Goal: Task Accomplishment & Management: Complete application form

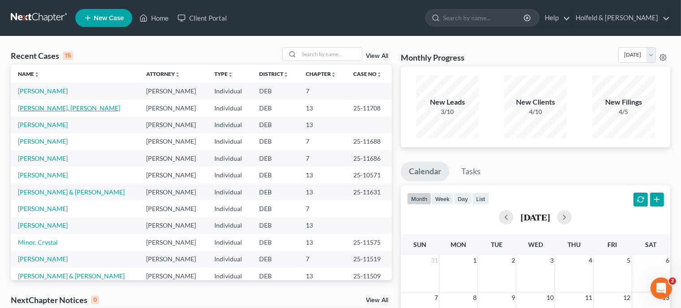
click at [62, 110] on link "[PERSON_NAME], [PERSON_NAME]" at bounding box center [69, 108] width 102 height 8
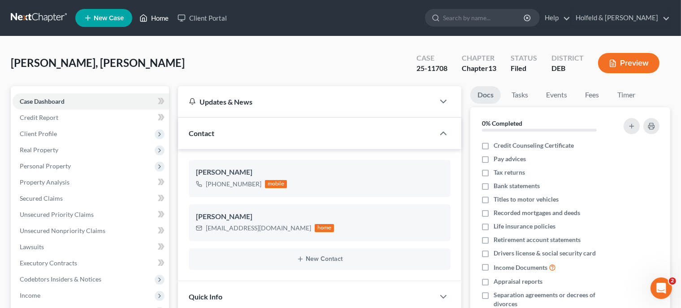
click at [153, 20] on link "Home" at bounding box center [154, 18] width 38 height 16
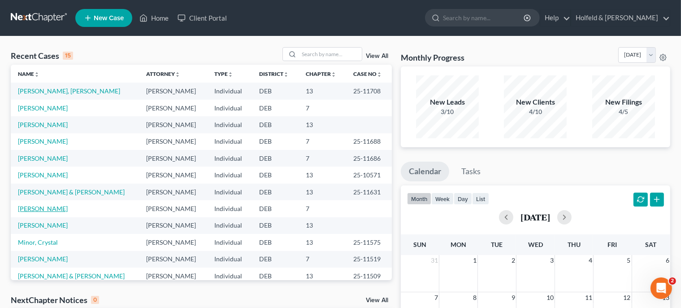
click at [46, 208] on link "[PERSON_NAME]" at bounding box center [43, 208] width 50 height 8
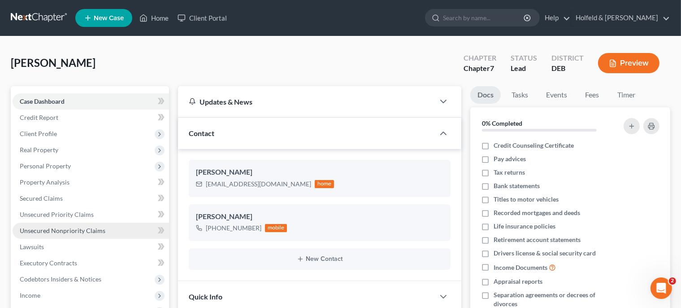
click at [61, 225] on link "Unsecured Nonpriority Claims" at bounding box center [91, 230] width 156 height 16
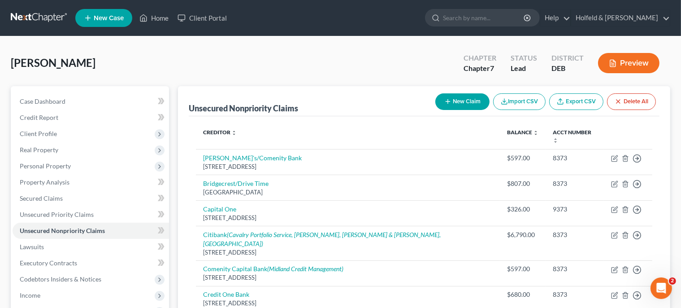
click at [463, 98] on button "New Claim" at bounding box center [462, 101] width 54 height 17
select select "0"
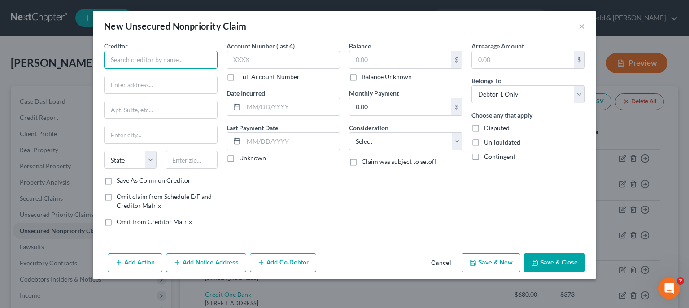
click at [206, 64] on input "text" at bounding box center [160, 60] width 113 height 18
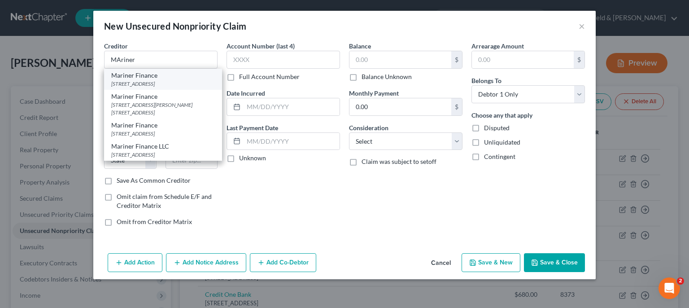
click at [158, 84] on div "[STREET_ADDRESS]" at bounding box center [163, 84] width 104 height 8
type input "Mariner Finance"
type input "[STREET_ADDRESS]"
type input "[GEOGRAPHIC_DATA]"
select select "21"
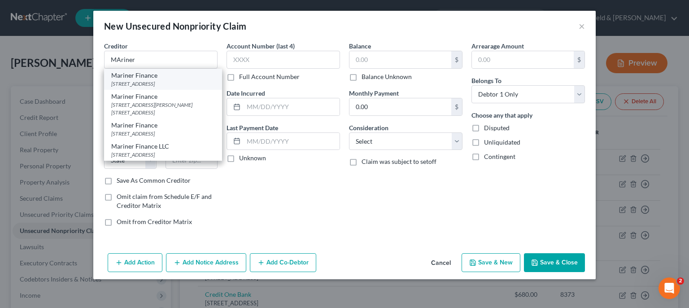
type input "21236"
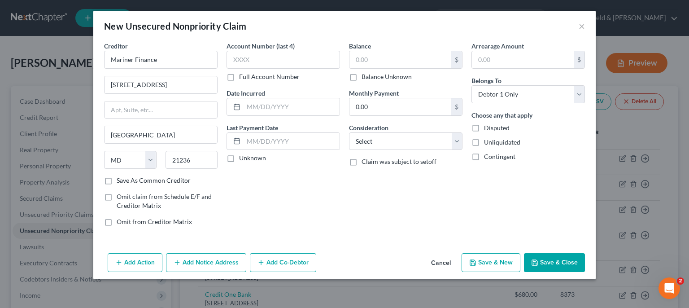
click at [361, 78] on label "Balance Unknown" at bounding box center [386, 76] width 50 height 9
click at [365, 78] on input "Balance Unknown" at bounding box center [368, 75] width 6 height 6
checkbox input "true"
type input "0.00"
click at [349, 132] on select "Select Cable / Satellite Services Collection Agency Credit Card Debt Debt Couns…" at bounding box center [405, 141] width 113 height 18
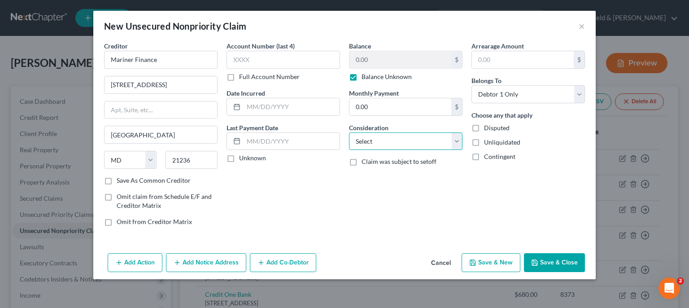
select select "10"
click option "Monies Loaned / Advanced" at bounding box center [0, 0] width 0 height 0
click at [540, 255] on button "Save & Close" at bounding box center [554, 262] width 61 height 19
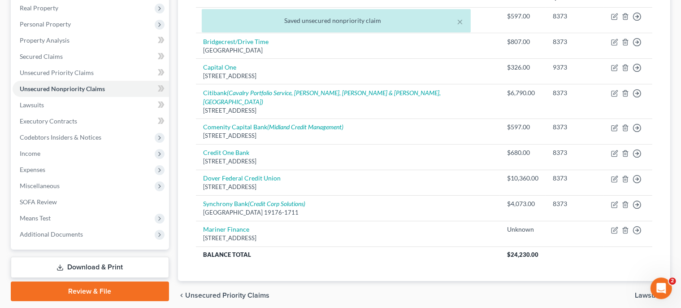
scroll to position [168, 0]
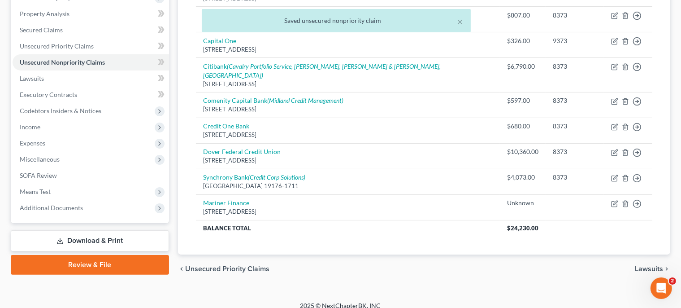
click at [112, 239] on link "Download & Print" at bounding box center [90, 240] width 158 height 21
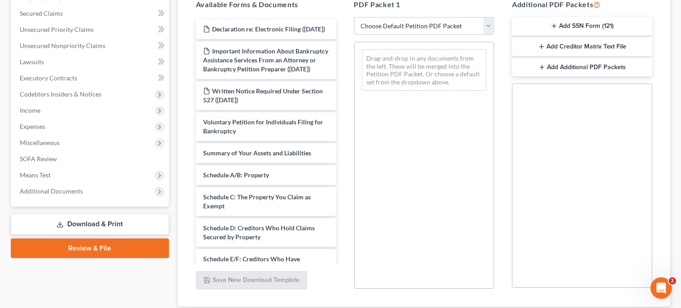
scroll to position [56, 0]
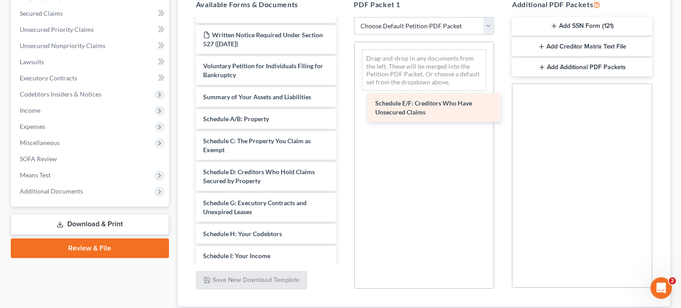
drag, startPoint x: 243, startPoint y: 222, endPoint x: 413, endPoint y: 106, distance: 206.8
click at [343, 106] on div "Schedule E/F: Creditors Who Have Unsecured Claims Declaration re: Electronic Fi…" at bounding box center [266, 235] width 155 height 545
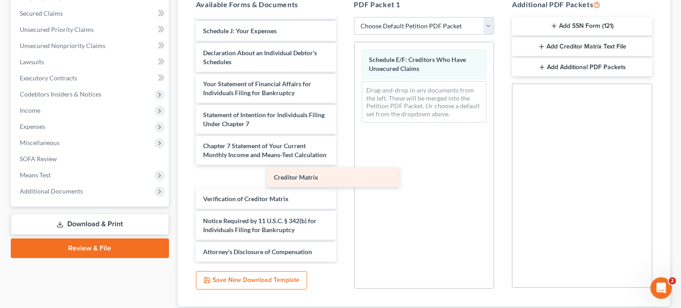
scroll to position [307, 0]
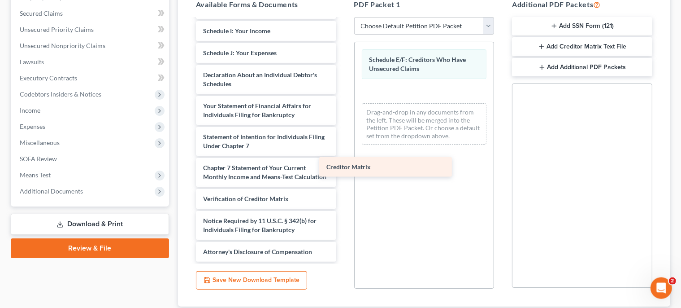
drag, startPoint x: 292, startPoint y: 179, endPoint x: 415, endPoint y: 170, distance: 123.2
click at [343, 170] on div "Creditor Matrix Declaration re: Electronic Filing ([DATE]) Important Informatio…" at bounding box center [266, 0] width 155 height 523
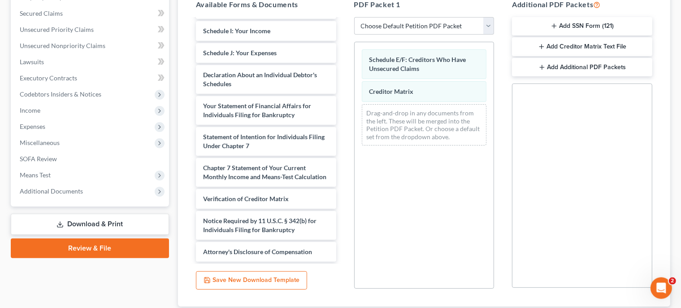
scroll to position [246, 0]
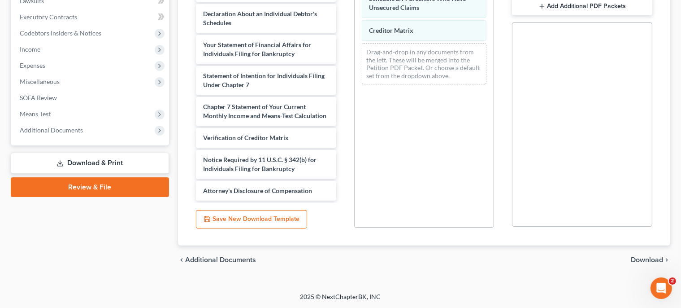
click at [651, 259] on span "Download" at bounding box center [647, 259] width 32 height 7
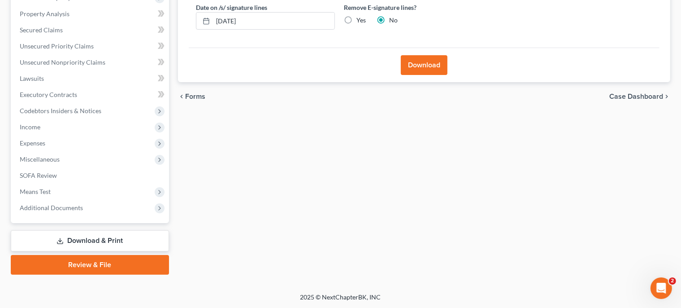
click at [422, 56] on button "Download" at bounding box center [424, 65] width 47 height 20
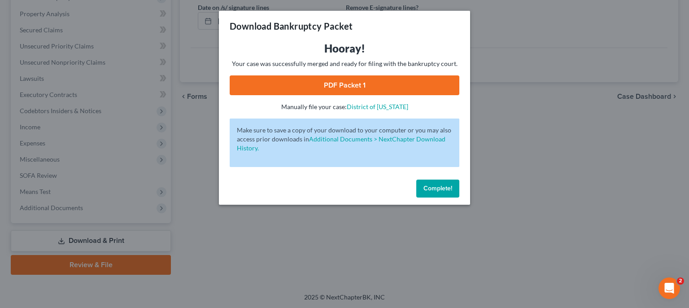
click at [351, 78] on link "PDF Packet 1" at bounding box center [345, 85] width 230 height 20
click at [449, 187] on span "Complete!" at bounding box center [437, 188] width 29 height 8
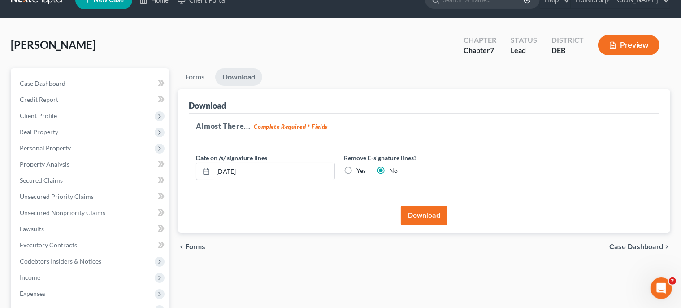
scroll to position [0, 0]
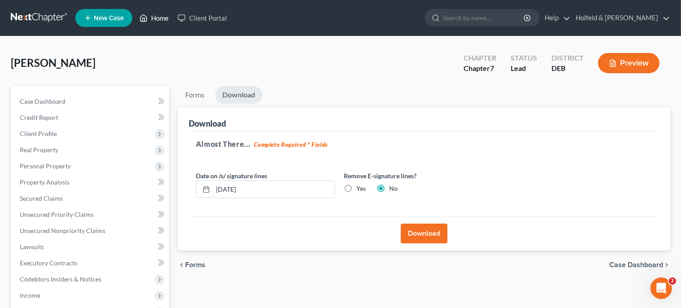
click at [155, 19] on link "Home" at bounding box center [154, 18] width 38 height 16
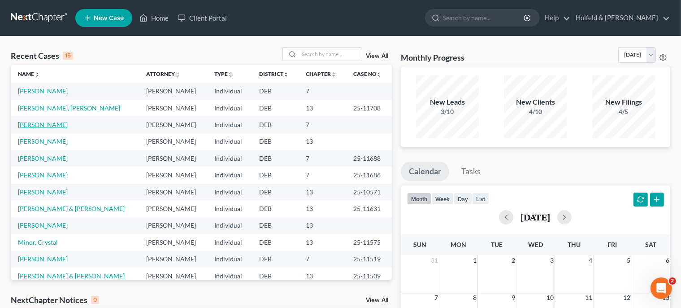
click at [49, 125] on link "[PERSON_NAME]" at bounding box center [43, 125] width 50 height 8
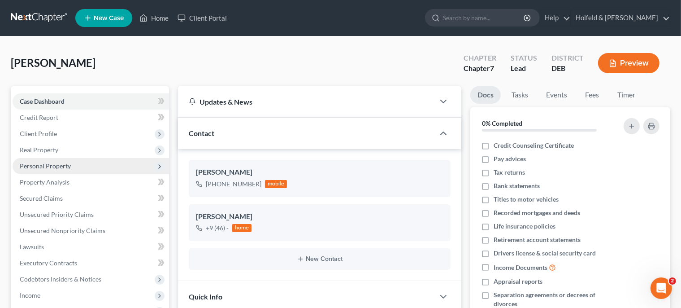
click at [39, 164] on span "Personal Property" at bounding box center [45, 166] width 51 height 8
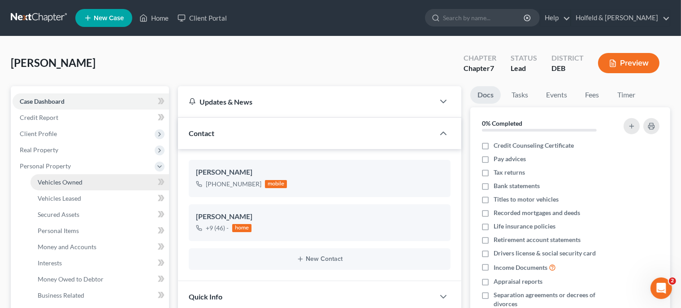
click at [67, 182] on span "Vehicles Owned" at bounding box center [60, 182] width 45 height 8
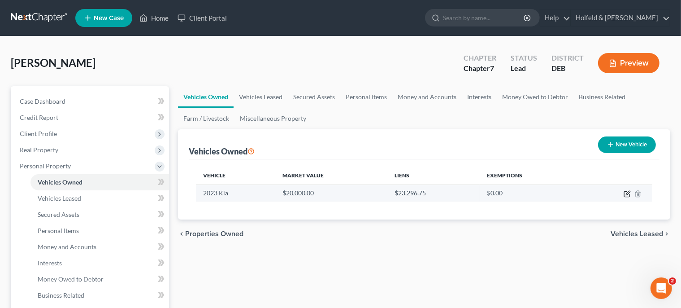
click at [629, 194] on icon "button" at bounding box center [627, 193] width 7 height 7
select select "0"
select select "3"
select select "1"
select select "0"
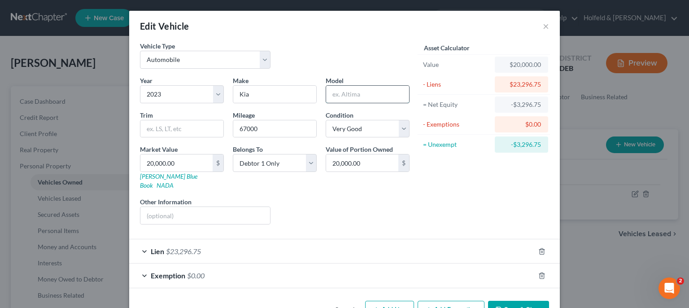
click at [337, 90] on input "text" at bounding box center [367, 94] width 83 height 17
type input "Forte"
click at [515, 300] on button "Save & Close" at bounding box center [518, 309] width 61 height 19
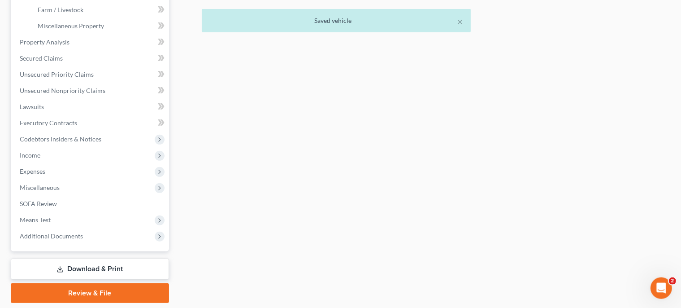
scroll to position [302, 0]
click at [119, 265] on link "Download & Print" at bounding box center [90, 267] width 158 height 21
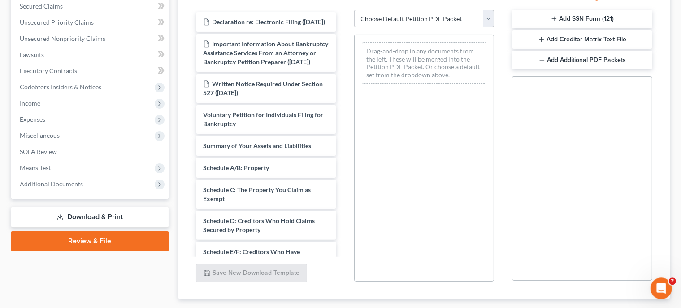
scroll to position [198, 0]
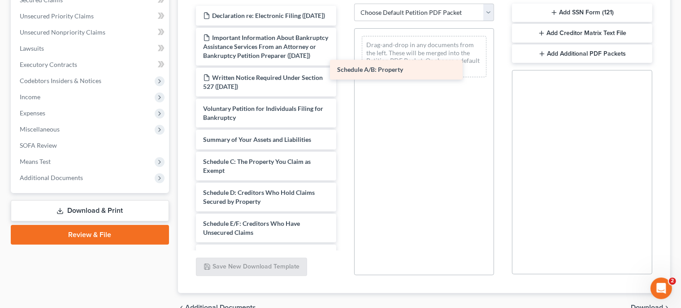
drag, startPoint x: 280, startPoint y: 182, endPoint x: 418, endPoint y: 74, distance: 175.9
click at [343, 74] on div "Schedule A/B: Property Declaration re: Electronic Filing ([DATE]) Important Inf…" at bounding box center [266, 283] width 155 height 554
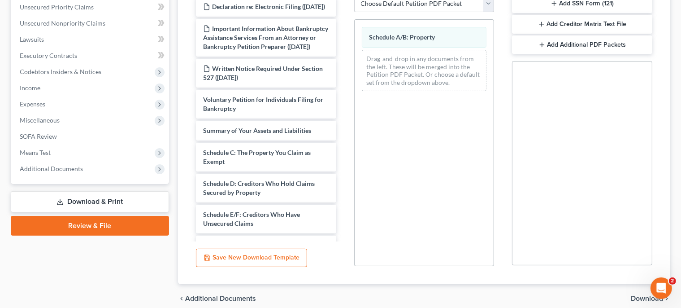
scroll to position [246, 0]
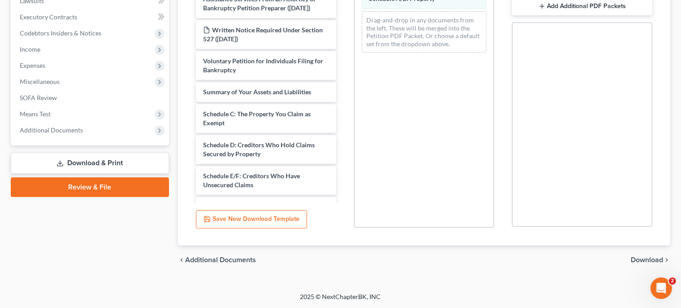
click at [654, 257] on span "Download" at bounding box center [647, 259] width 32 height 7
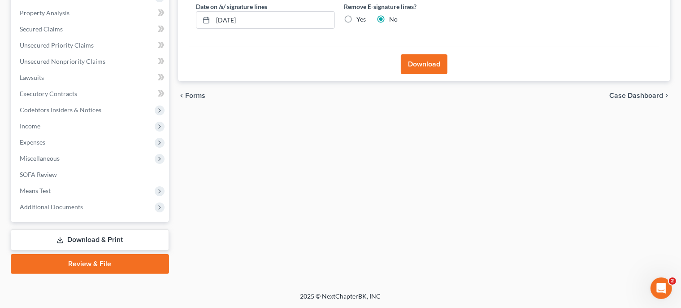
scroll to position [168, 0]
click at [425, 69] on button "Download" at bounding box center [424, 65] width 47 height 20
click at [424, 67] on button "Download" at bounding box center [424, 65] width 47 height 20
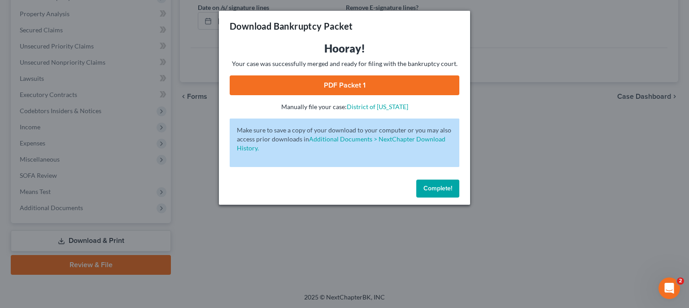
click at [388, 87] on link "PDF Packet 1" at bounding box center [345, 85] width 230 height 20
click at [434, 185] on span "Complete!" at bounding box center [437, 188] width 29 height 8
click at [444, 189] on span "Complete!" at bounding box center [437, 188] width 29 height 8
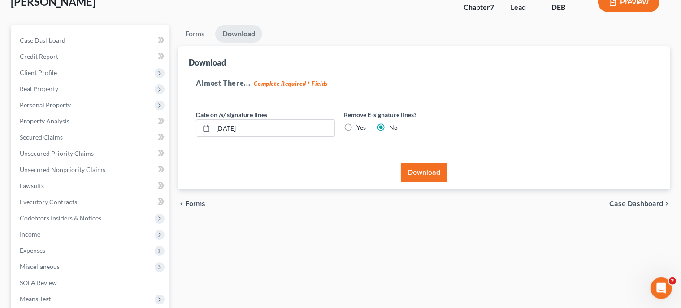
scroll to position [0, 0]
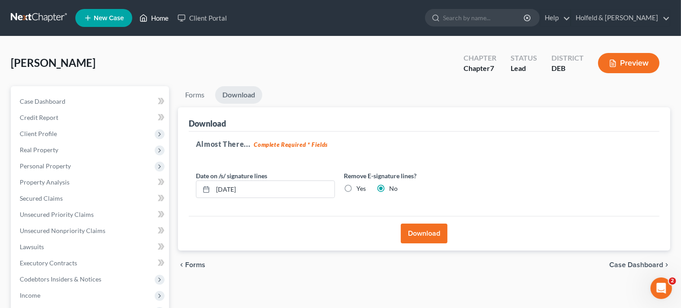
click at [163, 16] on link "Home" at bounding box center [154, 18] width 38 height 16
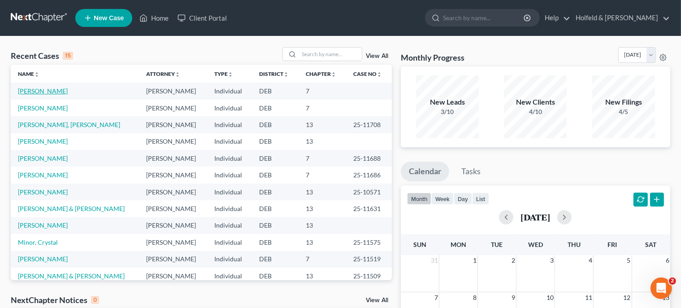
click at [41, 91] on link "[PERSON_NAME]" at bounding box center [43, 91] width 50 height 8
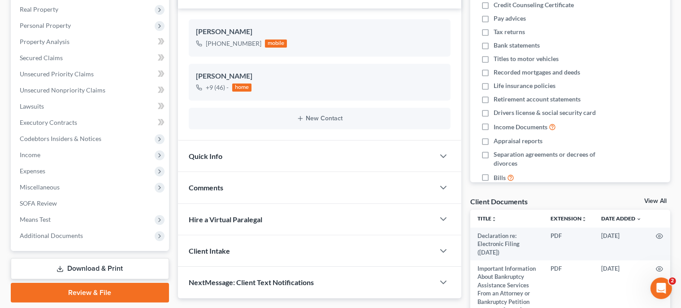
scroll to position [179, 0]
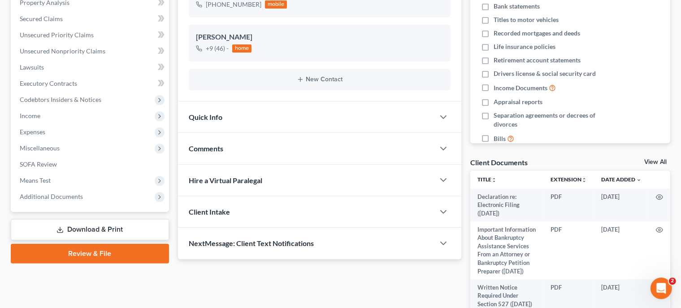
click at [138, 253] on link "Review & File" at bounding box center [90, 253] width 158 height 20
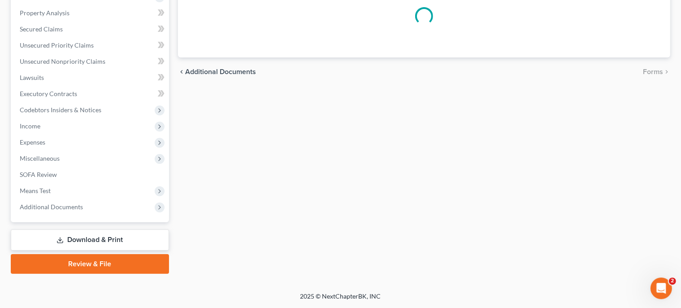
scroll to position [168, 0]
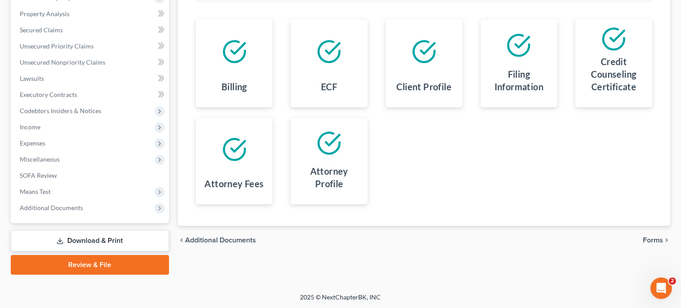
click at [655, 238] on span "Forms" at bounding box center [653, 239] width 20 height 7
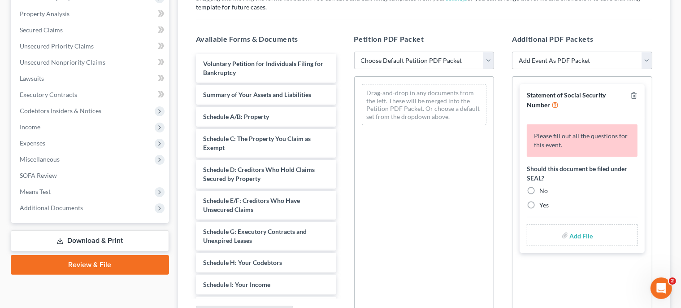
click at [539, 189] on label "No" at bounding box center [543, 190] width 9 height 9
click at [543, 189] on input "No" at bounding box center [546, 189] width 6 height 6
radio input "true"
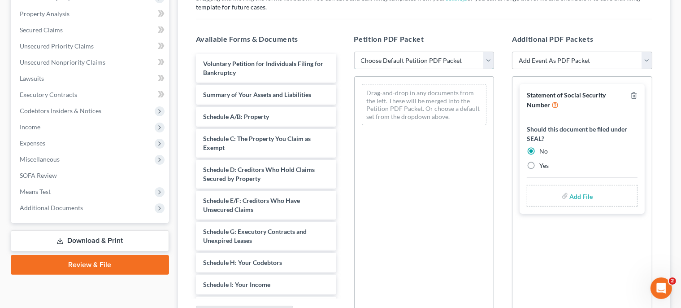
click at [354, 52] on select "Choose Default Petition PDF Packet Complete Bankruptcy Petition (all forms and …" at bounding box center [424, 61] width 140 height 18
select select "0"
click option "Complete Bankruptcy Petition (all forms and schedules)" at bounding box center [0, 0] width 0 height 0
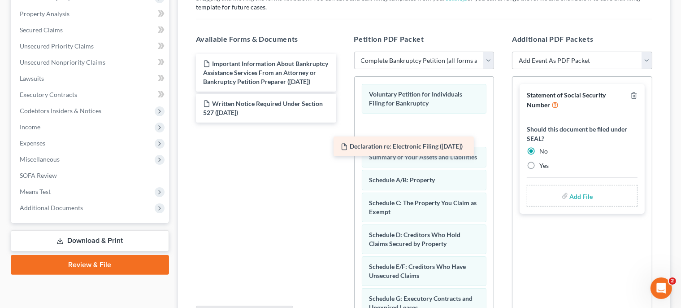
drag, startPoint x: 316, startPoint y: 67, endPoint x: 455, endPoint y: 142, distance: 157.1
click at [343, 122] on div "Declaration re: Electronic Filing ([DATE]) Declaration re: Electronic Filing ([…" at bounding box center [266, 88] width 155 height 69
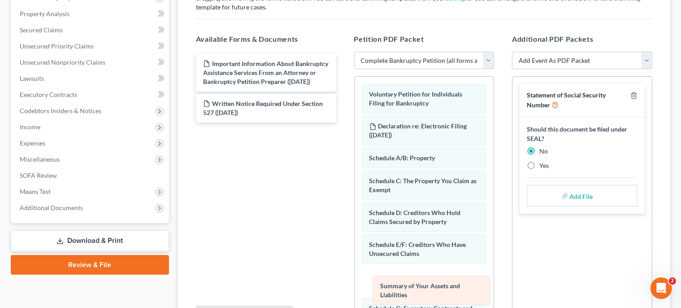
drag, startPoint x: 440, startPoint y: 162, endPoint x: 450, endPoint y: 291, distance: 129.5
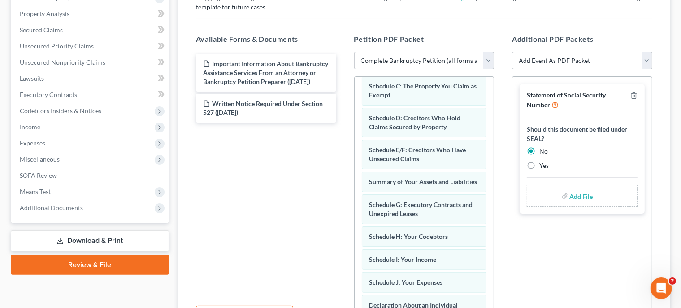
scroll to position [128, 0]
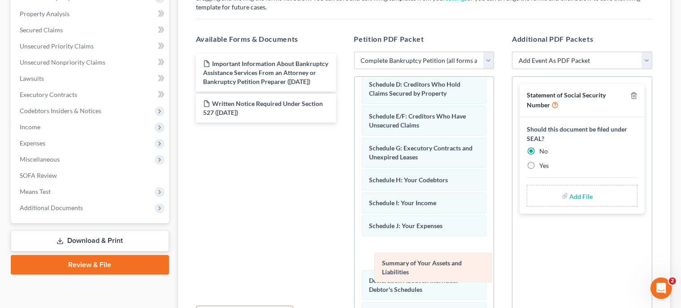
drag, startPoint x: 431, startPoint y: 153, endPoint x: 444, endPoint y: 270, distance: 117.3
click at [444, 270] on div "Summary of Your Assets and Liabilities Voluntary Petition for Individuals Filin…" at bounding box center [424, 251] width 139 height 606
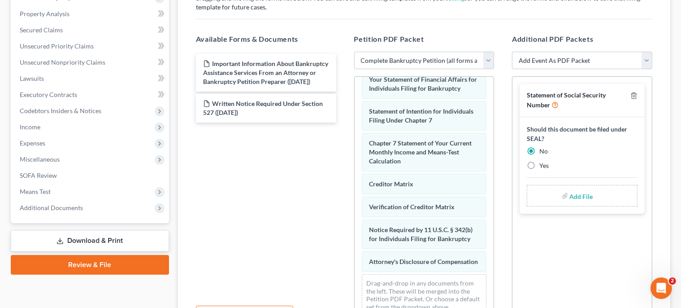
scroll to position [375, 0]
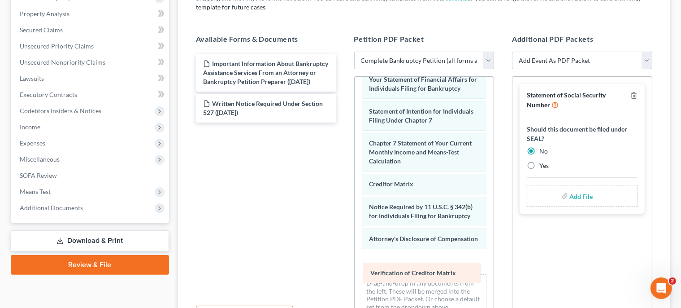
drag, startPoint x: 452, startPoint y: 191, endPoint x: 453, endPoint y: 277, distance: 85.2
click at [453, 277] on div "Verification of Creditor Matrix Voluntary Petition for Individuals Filing for B…" at bounding box center [424, 24] width 139 height 598
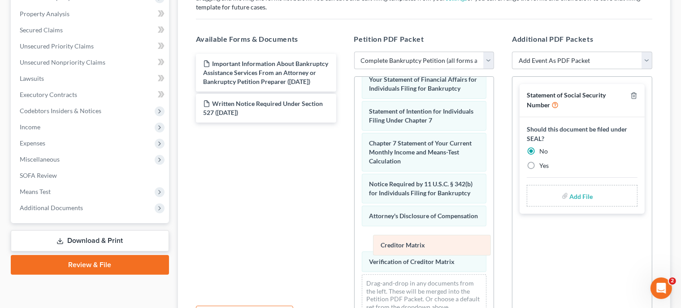
drag, startPoint x: 429, startPoint y: 171, endPoint x: 441, endPoint y: 251, distance: 80.6
click at [441, 251] on div "Creditor Matrix Voluntary Petition for Individuals Filing for Bankruptcy Declar…" at bounding box center [424, 24] width 139 height 598
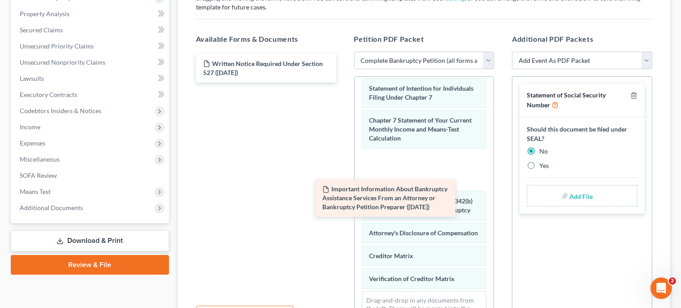
drag, startPoint x: 293, startPoint y: 74, endPoint x: 412, endPoint y: 199, distance: 172.8
click at [343, 82] on div "Important Information About Bankruptcy Assistance Services From an Attorney or …" at bounding box center [266, 68] width 155 height 29
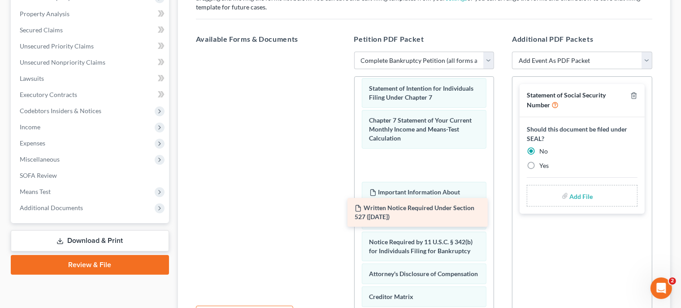
drag, startPoint x: 312, startPoint y: 65, endPoint x: 471, endPoint y: 228, distance: 227.3
click at [343, 52] on div "Written Notice Required Under Section 527 ([DATE]) Written Notice Required Unde…" at bounding box center [266, 52] width 155 height 0
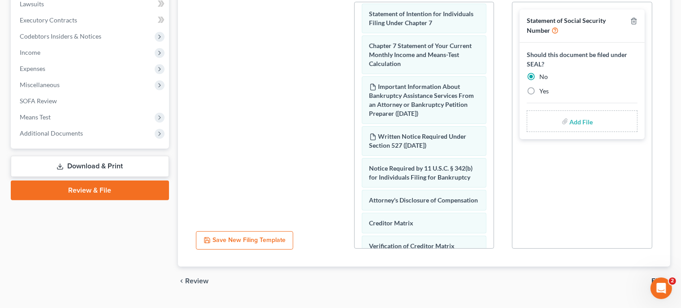
scroll to position [264, 0]
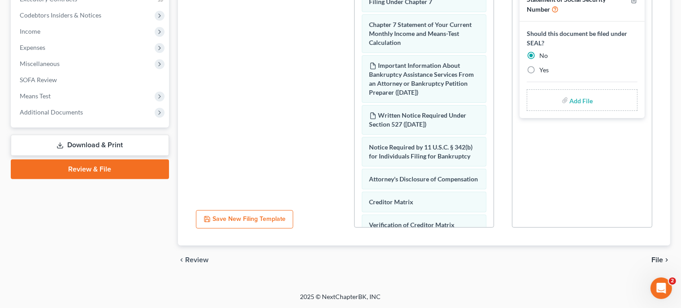
click at [658, 262] on span "File" at bounding box center [657, 259] width 12 height 7
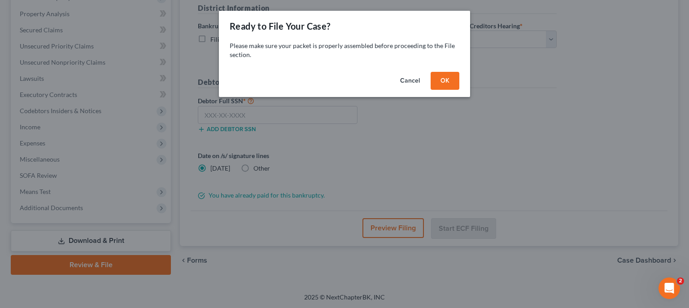
click at [445, 77] on button "OK" at bounding box center [444, 81] width 29 height 18
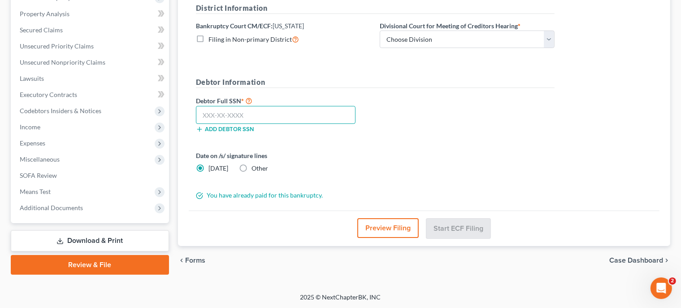
click at [330, 114] on input "text" at bounding box center [276, 115] width 160 height 18
type input "581-43-3888"
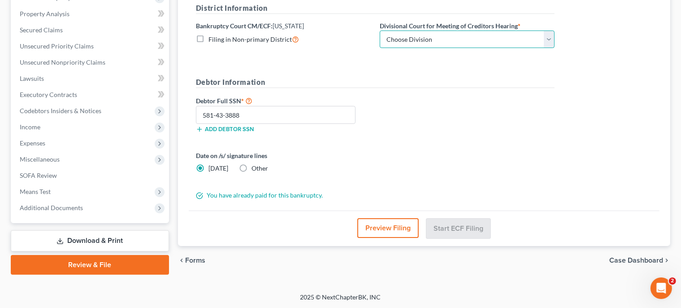
click at [380, 30] on select "Choose Division [GEOGRAPHIC_DATA]" at bounding box center [467, 39] width 175 height 18
select select "0"
click option "Wilmington" at bounding box center [0, 0] width 0 height 0
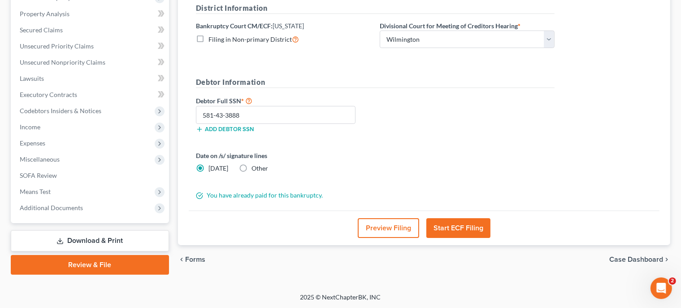
click at [476, 225] on button "Start ECF Filing" at bounding box center [458, 228] width 64 height 20
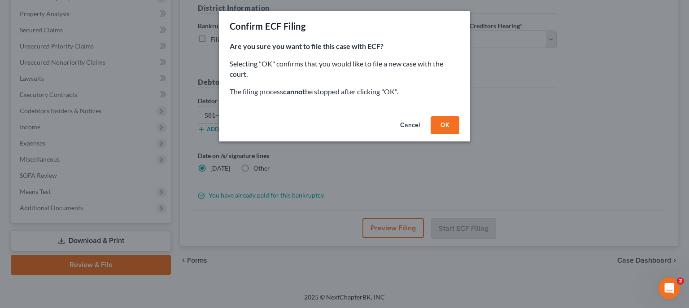
click at [449, 121] on button "OK" at bounding box center [444, 125] width 29 height 18
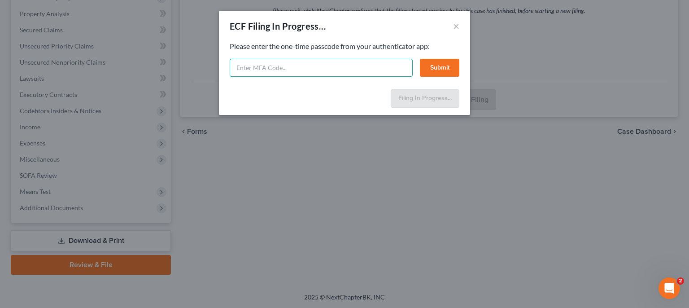
click at [383, 69] on input "text" at bounding box center [321, 68] width 183 height 18
type input "295218"
click at [448, 71] on button "Submit" at bounding box center [439, 68] width 39 height 18
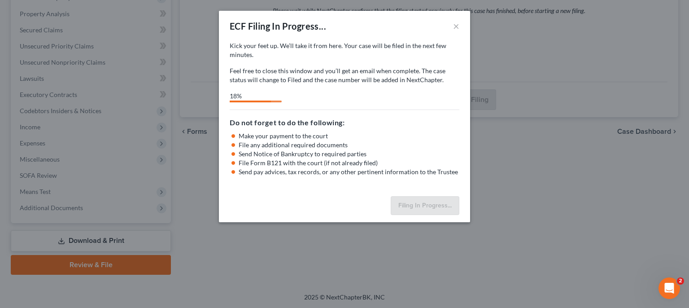
select select "0"
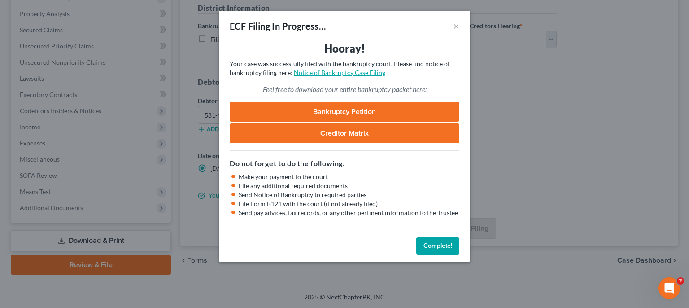
click at [338, 74] on link "Notice of Bankruptcy Case Filing" at bounding box center [339, 73] width 91 height 8
click at [448, 247] on button "Complete!" at bounding box center [437, 246] width 43 height 18
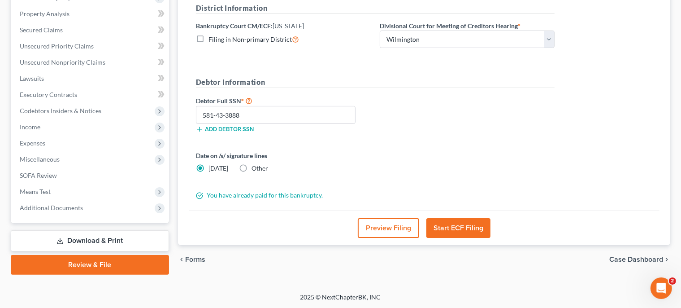
click at [86, 235] on link "Download & Print" at bounding box center [90, 240] width 158 height 21
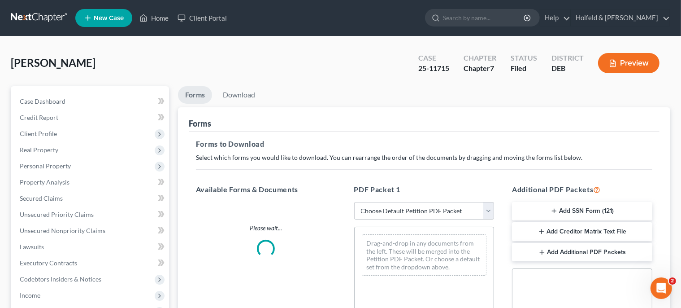
click at [578, 208] on button "Add SSN Form (121)" at bounding box center [582, 211] width 140 height 19
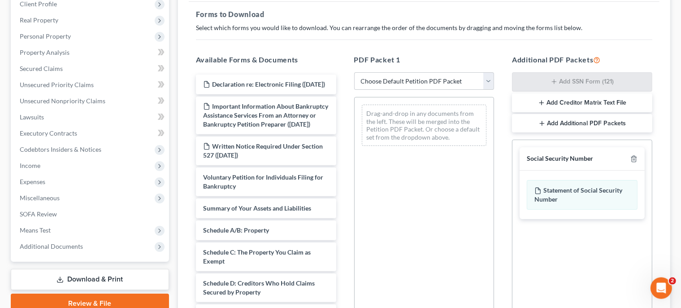
scroll to position [246, 0]
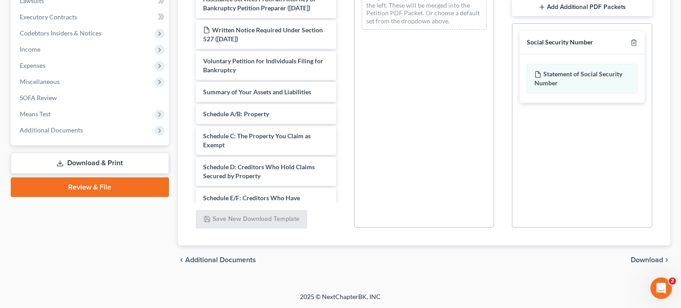
click at [655, 256] on span "Download" at bounding box center [647, 259] width 32 height 7
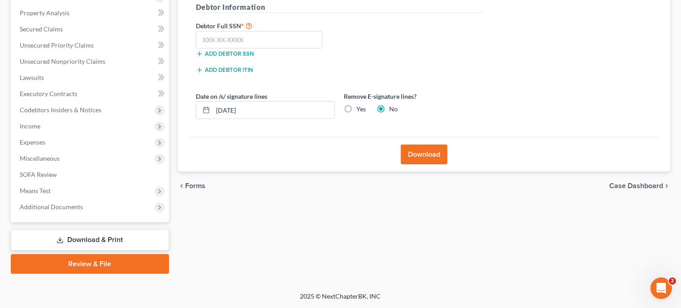
scroll to position [168, 0]
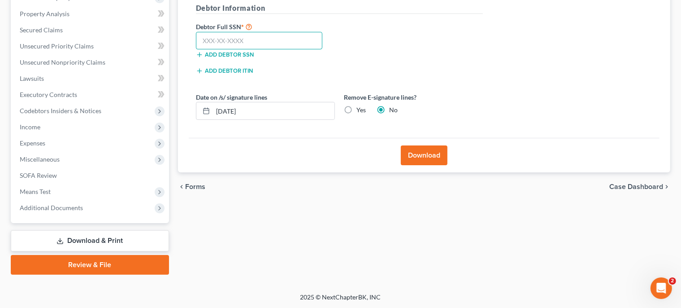
click at [308, 32] on input "text" at bounding box center [259, 41] width 127 height 18
type input "581-43-3888"
click at [420, 152] on button "Download" at bounding box center [424, 155] width 47 height 20
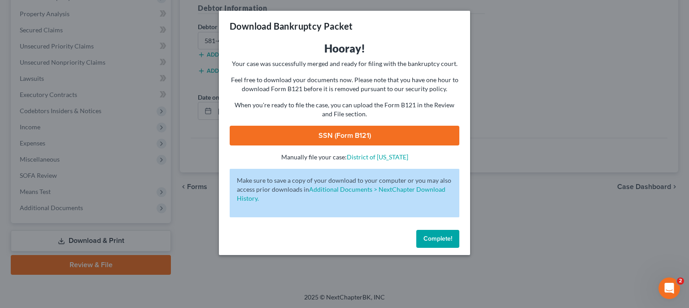
click at [347, 138] on link "SSN (Form B121)" at bounding box center [345, 136] width 230 height 20
click at [434, 237] on span "Complete!" at bounding box center [437, 238] width 29 height 8
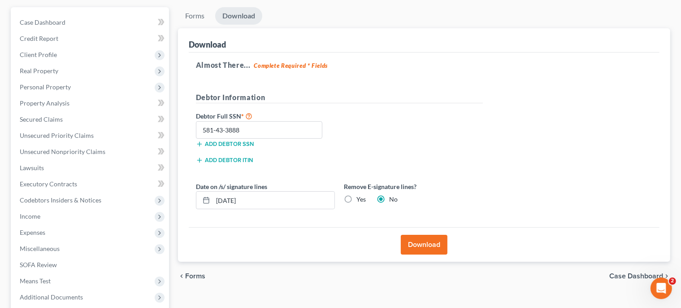
scroll to position [0, 0]
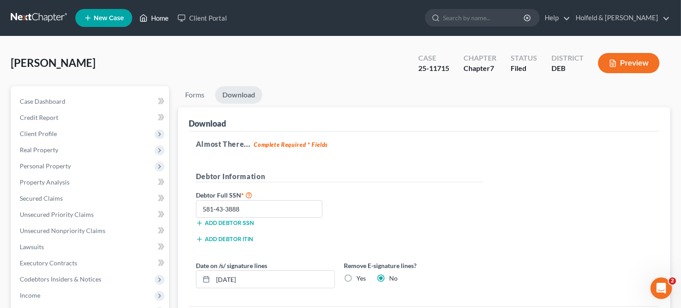
click at [161, 15] on link "Home" at bounding box center [154, 18] width 38 height 16
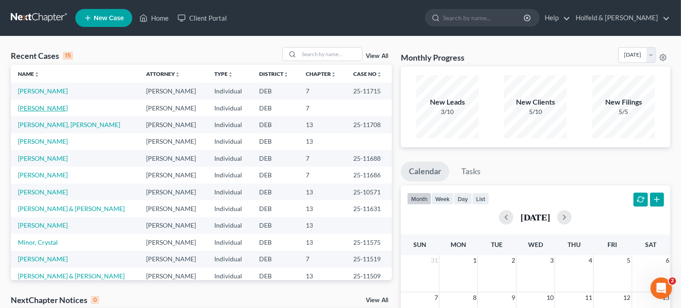
click at [40, 108] on link "[PERSON_NAME]" at bounding box center [43, 108] width 50 height 8
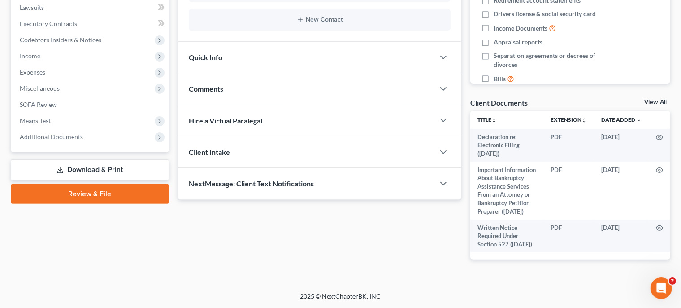
scroll to position [260, 0]
click at [100, 184] on link "Review & File" at bounding box center [90, 194] width 158 height 20
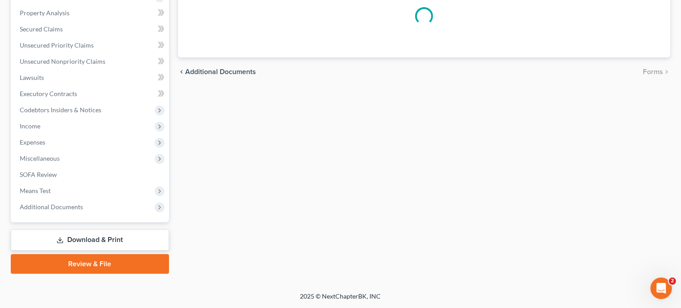
scroll to position [168, 0]
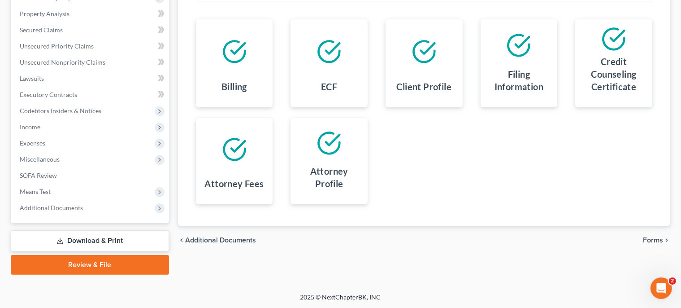
click at [654, 238] on span "Forms" at bounding box center [653, 239] width 20 height 7
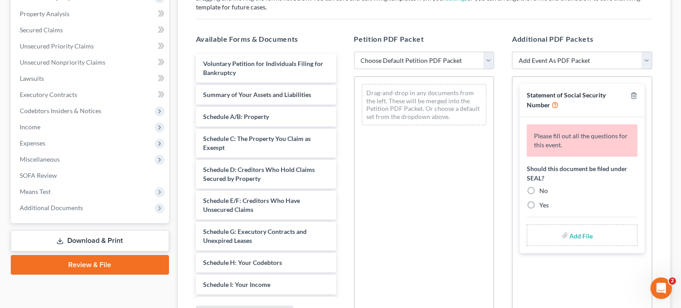
click at [539, 189] on label "No" at bounding box center [543, 190] width 9 height 9
click at [543, 189] on input "No" at bounding box center [546, 189] width 6 height 6
radio input "true"
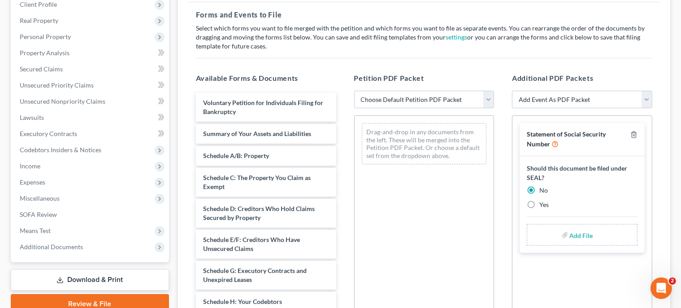
scroll to position [126, 0]
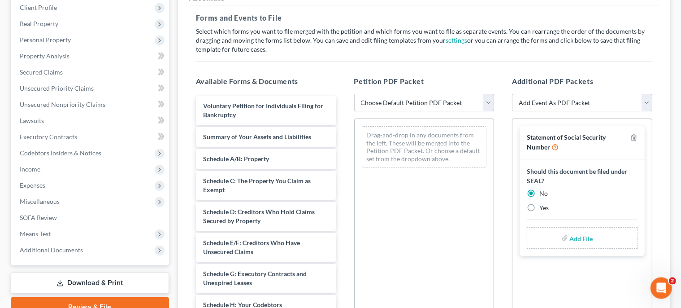
click at [354, 94] on select "Choose Default Petition PDF Packet Complete Bankruptcy Petition (all forms and …" at bounding box center [424, 103] width 140 height 18
select select "0"
click option "Complete Bankruptcy Petition (all forms and schedules)" at bounding box center [0, 0] width 0 height 0
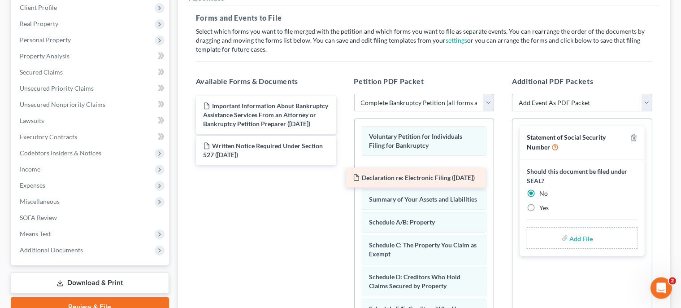
drag, startPoint x: 303, startPoint y: 115, endPoint x: 453, endPoint y: 186, distance: 165.6
click at [343, 165] on div "Declaration re: Electronic Filing ([DATE]) Declaration re: Electronic Filing ([…" at bounding box center [266, 130] width 155 height 69
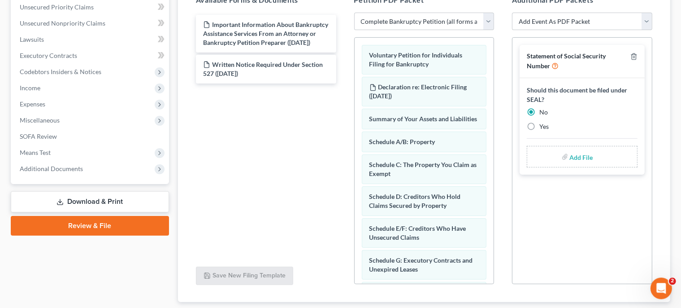
scroll to position [217, 0]
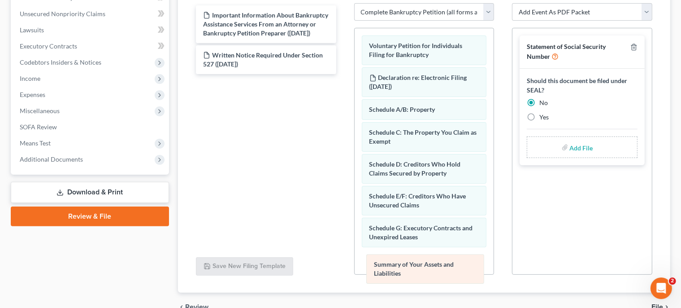
drag, startPoint x: 442, startPoint y: 115, endPoint x: 444, endPoint y: 267, distance: 151.5
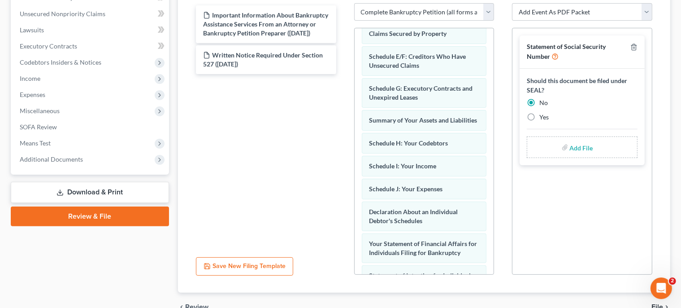
scroll to position [141, 0]
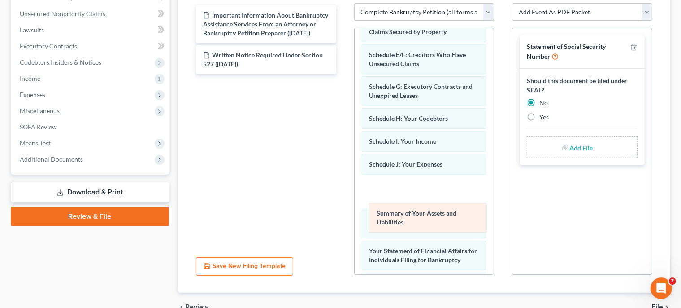
drag, startPoint x: 446, startPoint y: 119, endPoint x: 451, endPoint y: 198, distance: 79.0
click at [451, 198] on div "Summary of Your Assets and Liabilities Voluntary Petition for Individuals Filin…" at bounding box center [424, 190] width 139 height 606
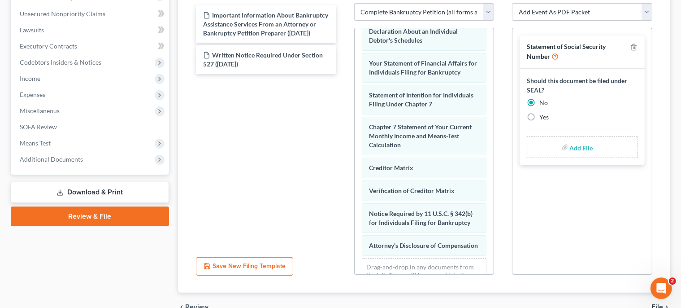
scroll to position [375, 0]
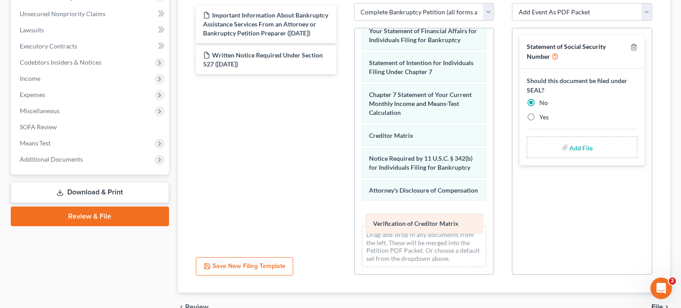
drag, startPoint x: 458, startPoint y: 137, endPoint x: 462, endPoint y: 218, distance: 81.7
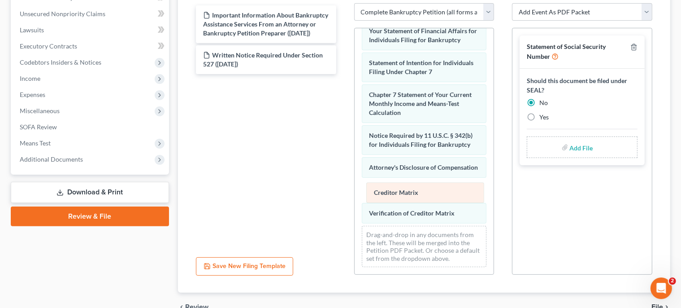
drag, startPoint x: 448, startPoint y: 120, endPoint x: 453, endPoint y: 193, distance: 72.8
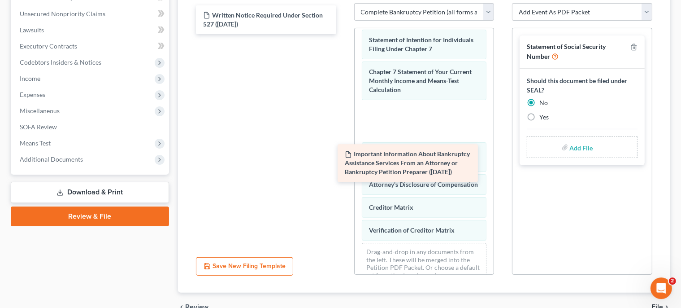
drag, startPoint x: 283, startPoint y: 18, endPoint x: 432, endPoint y: 140, distance: 192.7
click at [343, 34] on div "Important Information About Bankruptcy Assistance Services From an Attorney or …" at bounding box center [266, 19] width 155 height 29
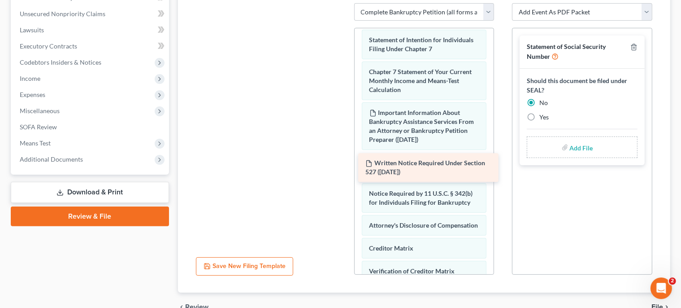
drag, startPoint x: 277, startPoint y: 19, endPoint x: 440, endPoint y: 169, distance: 221.8
click at [343, 3] on div "Written Notice Required Under Section 527 ([DATE]) Written Notice Required Unde…" at bounding box center [266, 3] width 155 height 0
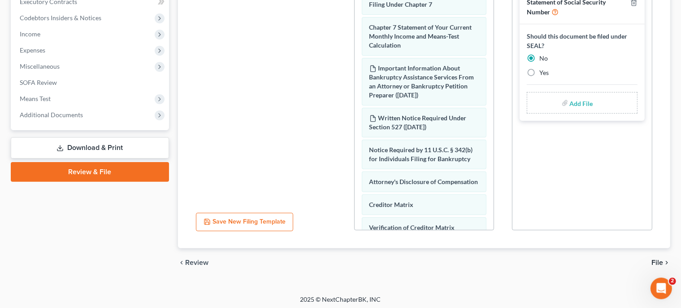
scroll to position [264, 0]
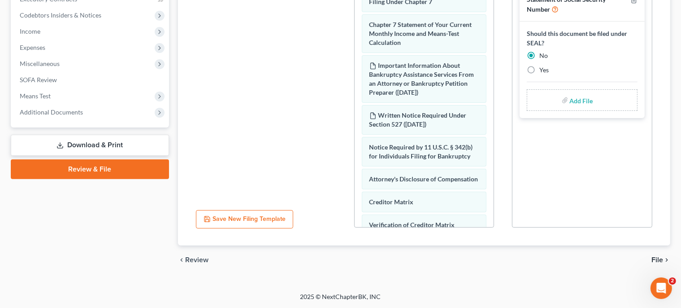
click at [657, 258] on span "File" at bounding box center [657, 259] width 12 height 7
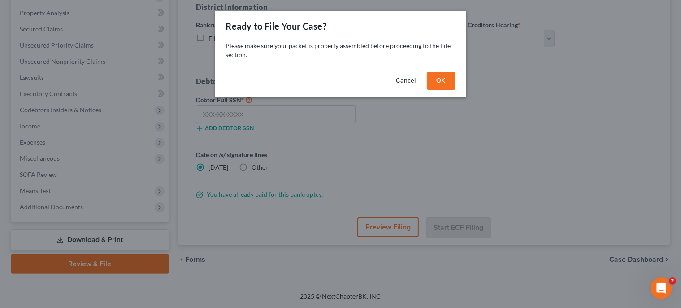
scroll to position [168, 0]
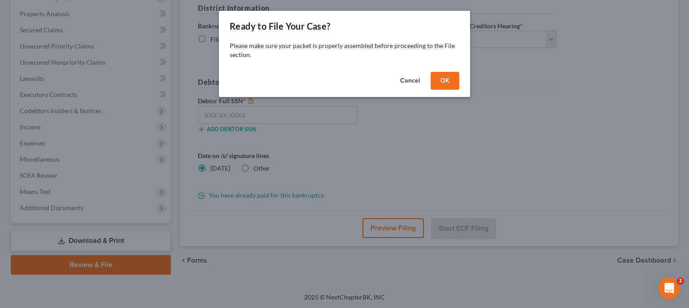
click at [445, 76] on button "OK" at bounding box center [444, 81] width 29 height 18
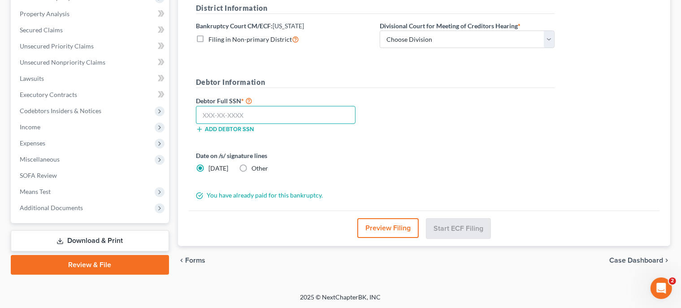
click at [275, 113] on input "text" at bounding box center [276, 115] width 160 height 18
type input "174-36-8373"
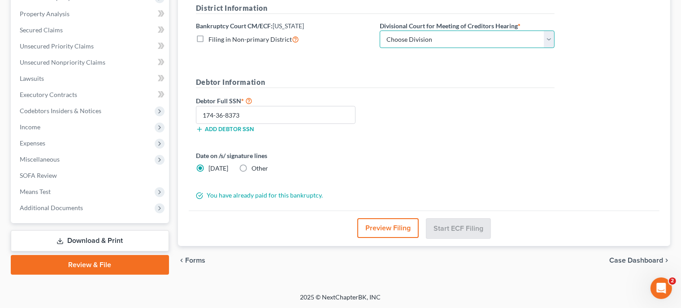
click at [380, 30] on select "Choose Division [GEOGRAPHIC_DATA]" at bounding box center [467, 39] width 175 height 18
select select "0"
click option "Wilmington" at bounding box center [0, 0] width 0 height 0
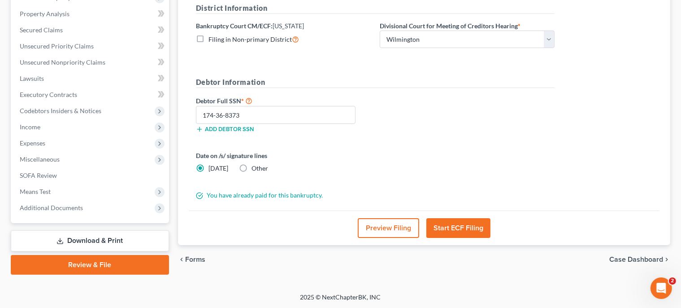
click at [449, 225] on button "Start ECF Filing" at bounding box center [458, 228] width 64 height 20
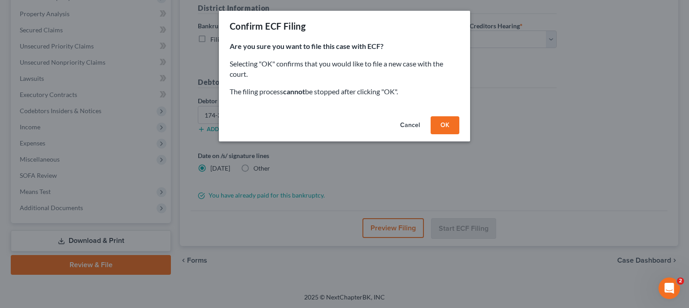
click at [451, 119] on button "OK" at bounding box center [444, 125] width 29 height 18
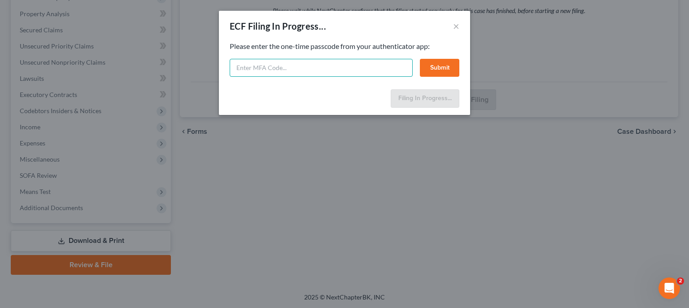
click at [332, 69] on input "text" at bounding box center [321, 68] width 183 height 18
drag, startPoint x: 279, startPoint y: 68, endPoint x: 187, endPoint y: 82, distance: 93.4
click at [230, 77] on input "493286" at bounding box center [321, 68] width 183 height 18
type input "698593"
click at [441, 63] on button "Submit" at bounding box center [439, 68] width 39 height 18
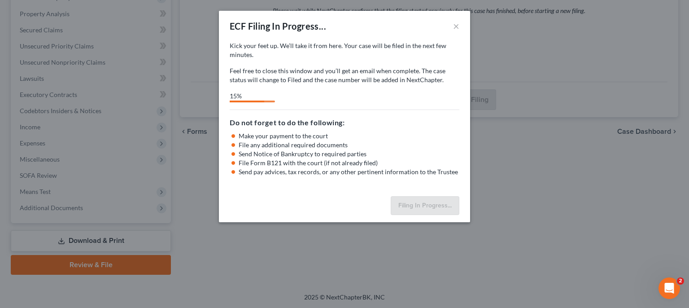
select select "0"
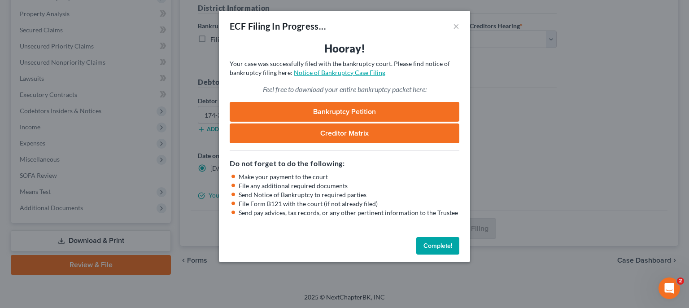
click at [314, 72] on link "Notice of Bankruptcy Case Filing" at bounding box center [339, 73] width 91 height 8
click at [442, 243] on button "Complete!" at bounding box center [437, 246] width 43 height 18
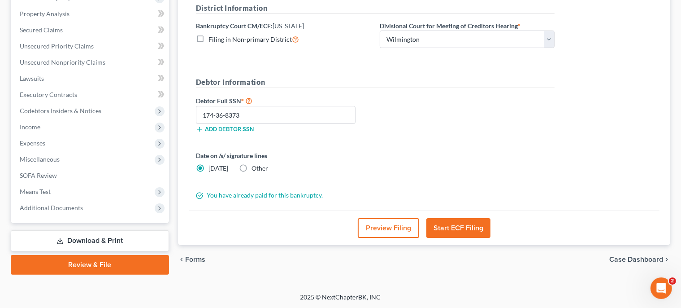
click at [122, 245] on link "Download & Print" at bounding box center [90, 240] width 158 height 21
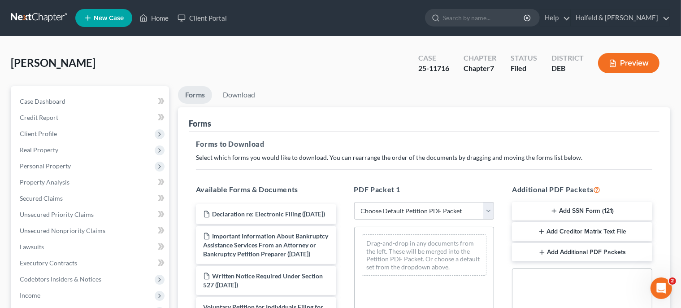
click at [577, 210] on button "Add SSN Form (121)" at bounding box center [582, 211] width 140 height 19
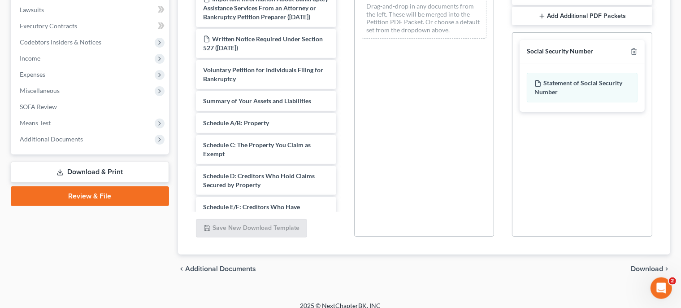
scroll to position [242, 0]
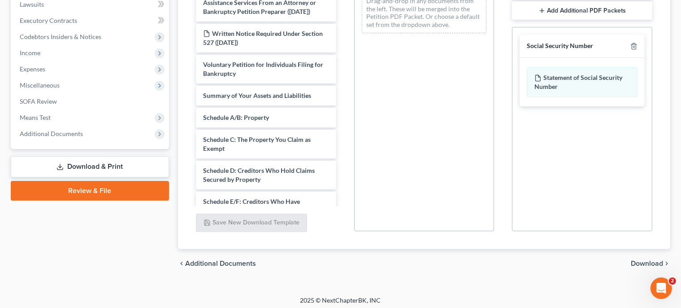
click at [647, 258] on div "chevron_left Additional Documents Download chevron_right" at bounding box center [424, 263] width 492 height 29
click at [649, 262] on span "Download" at bounding box center [647, 263] width 32 height 7
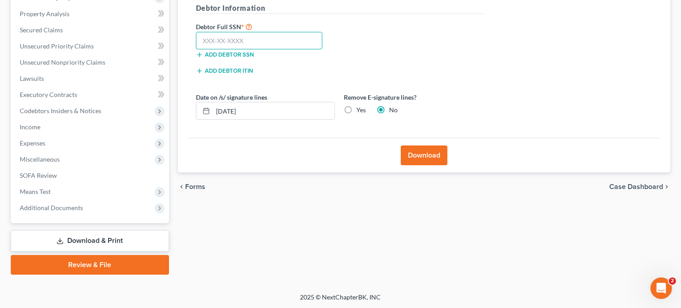
click at [275, 34] on input "text" at bounding box center [259, 41] width 127 height 18
type input "174-36-8373"
click at [426, 156] on button "Download" at bounding box center [424, 155] width 47 height 20
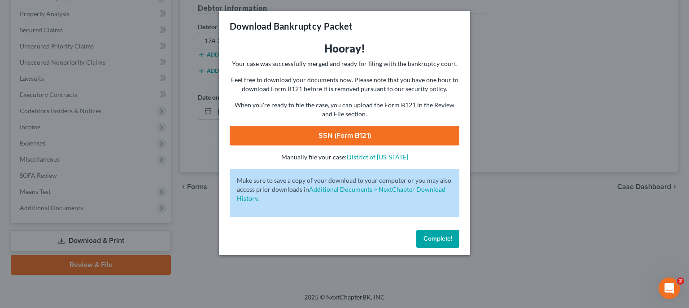
click at [358, 132] on link "SSN (Form B121)" at bounding box center [345, 136] width 230 height 20
